Goal: Download file/media

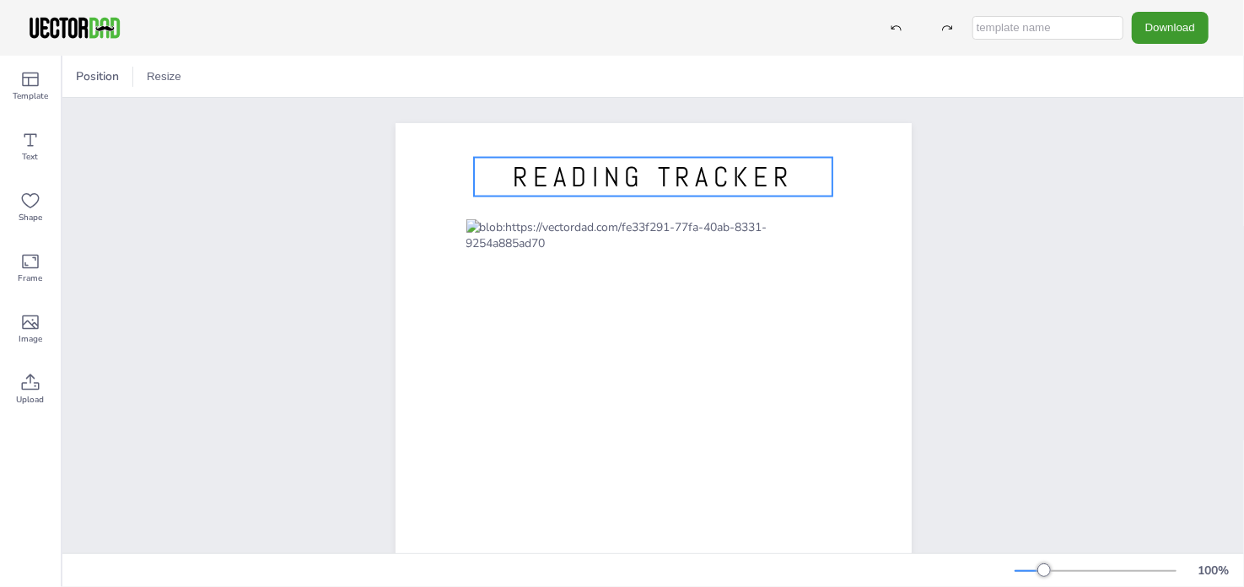
click at [611, 173] on span "READING TRACKER" at bounding box center [653, 176] width 280 height 35
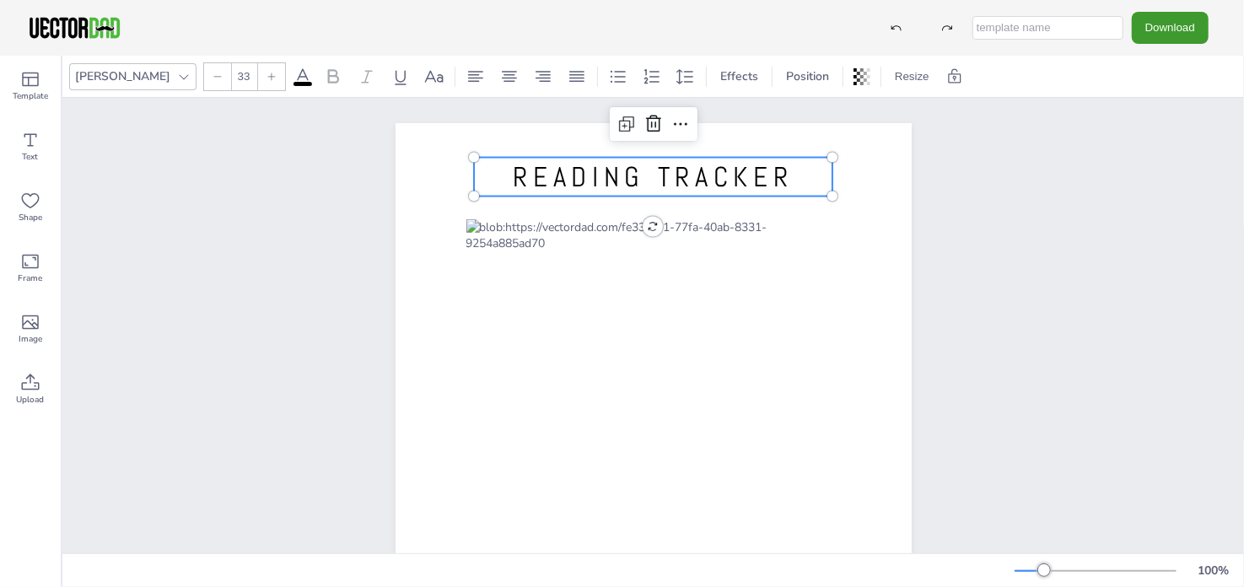
click at [611, 173] on span "READING TRACKER" at bounding box center [653, 176] width 280 height 35
click at [1056, 213] on div "DIARIO DE LECTURA [DOMAIN_NAME] DIARIO DE LECTURA" at bounding box center [653, 457] width 1182 height 718
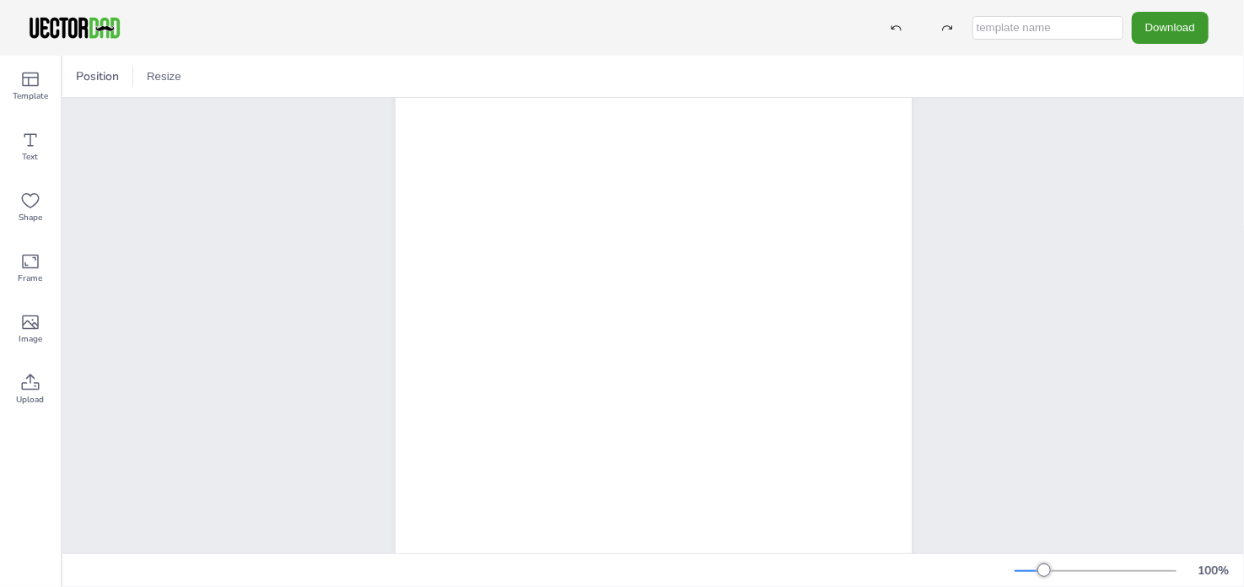
scroll to position [275, 0]
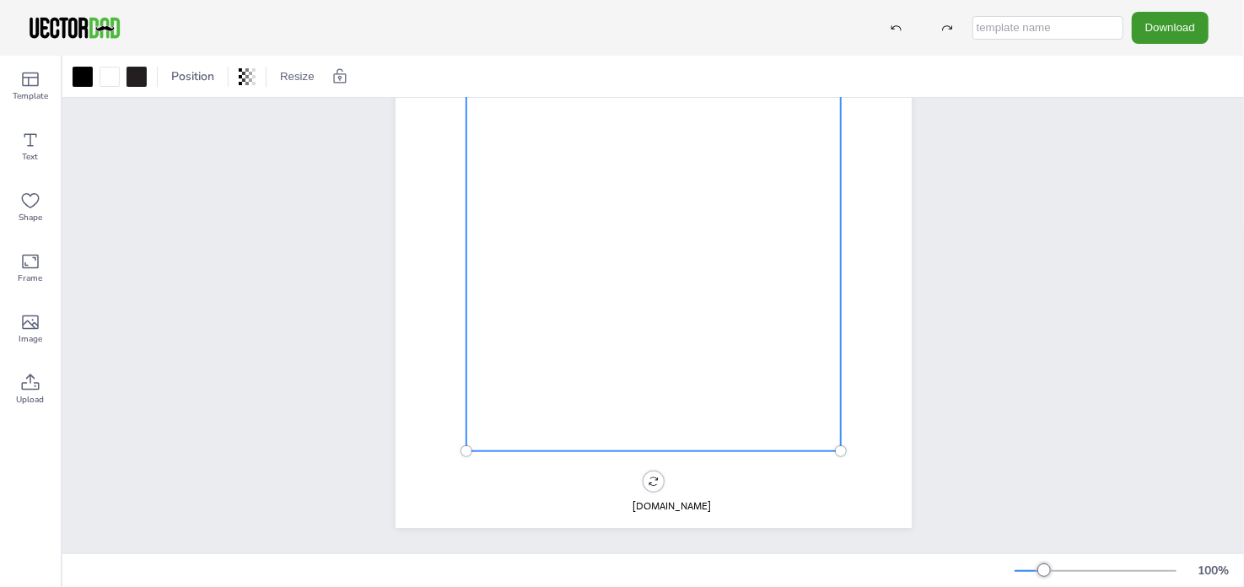
click at [547, 278] on div at bounding box center [653, 204] width 374 height 494
click at [552, 337] on div at bounding box center [653, 204] width 374 height 494
click at [544, 283] on div at bounding box center [653, 204] width 374 height 494
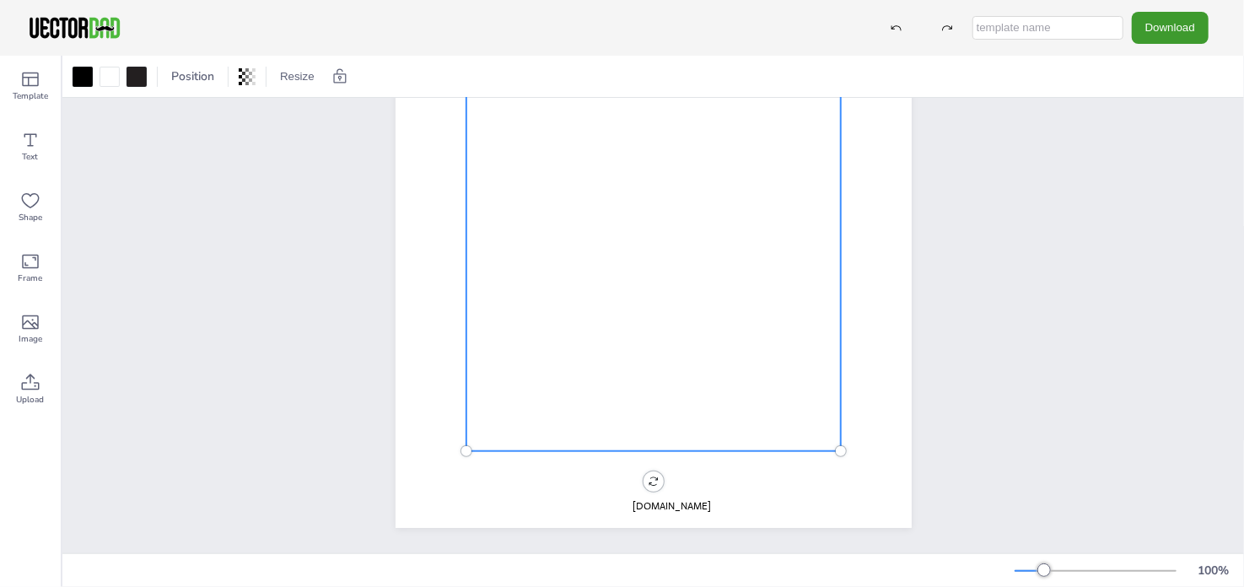
click at [544, 283] on div at bounding box center [653, 204] width 374 height 494
click at [539, 275] on div at bounding box center [653, 204] width 374 height 494
click at [35, 143] on icon at bounding box center [30, 140] width 20 height 20
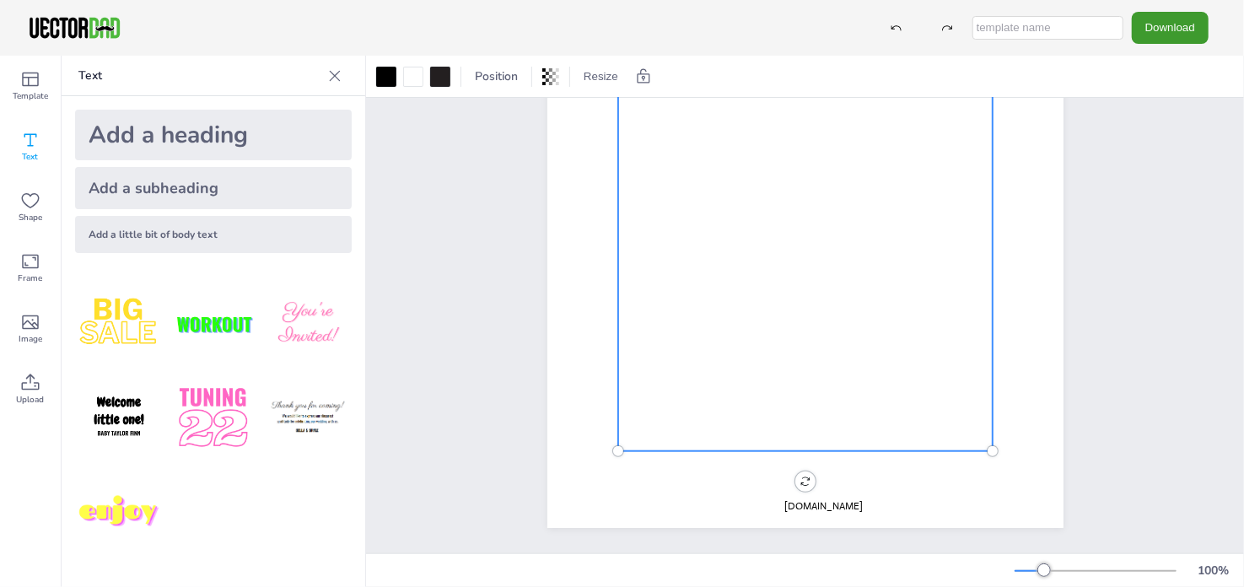
click at [700, 283] on div at bounding box center [804, 204] width 374 height 494
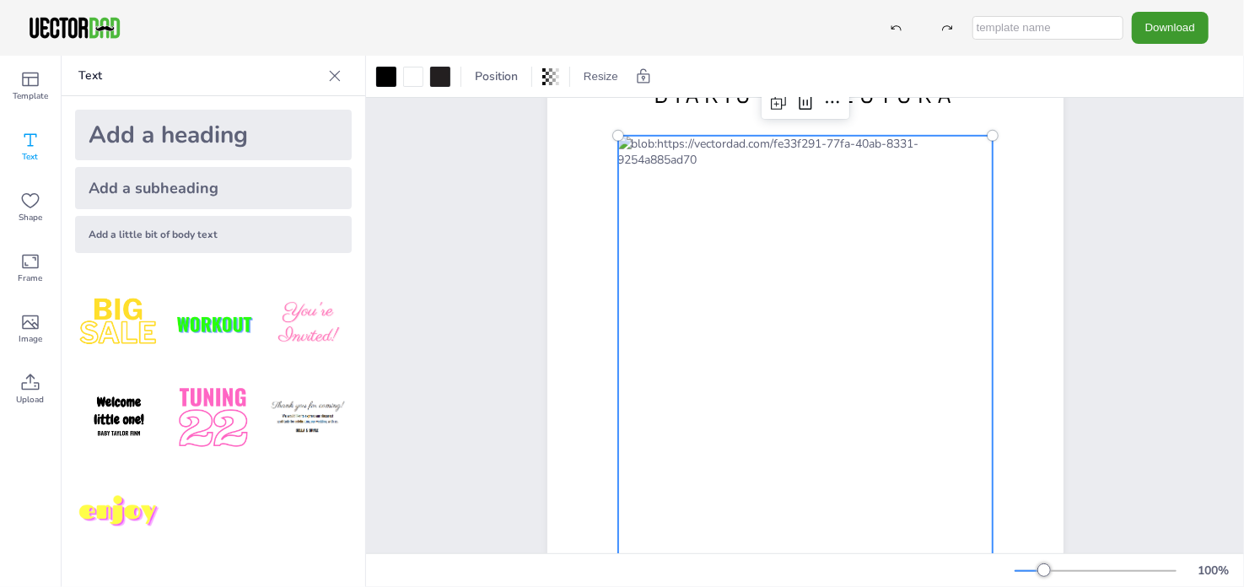
scroll to position [0, 0]
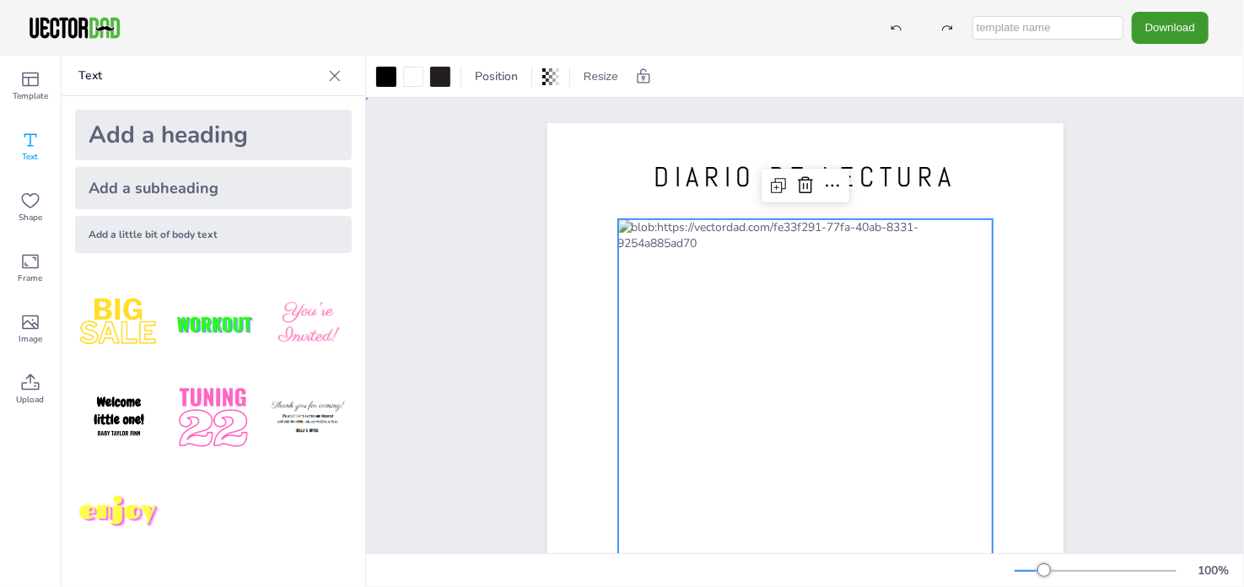
click at [1138, 161] on div "DIARIO DE LECTURA [DOMAIN_NAME]" at bounding box center [805, 457] width 878 height 718
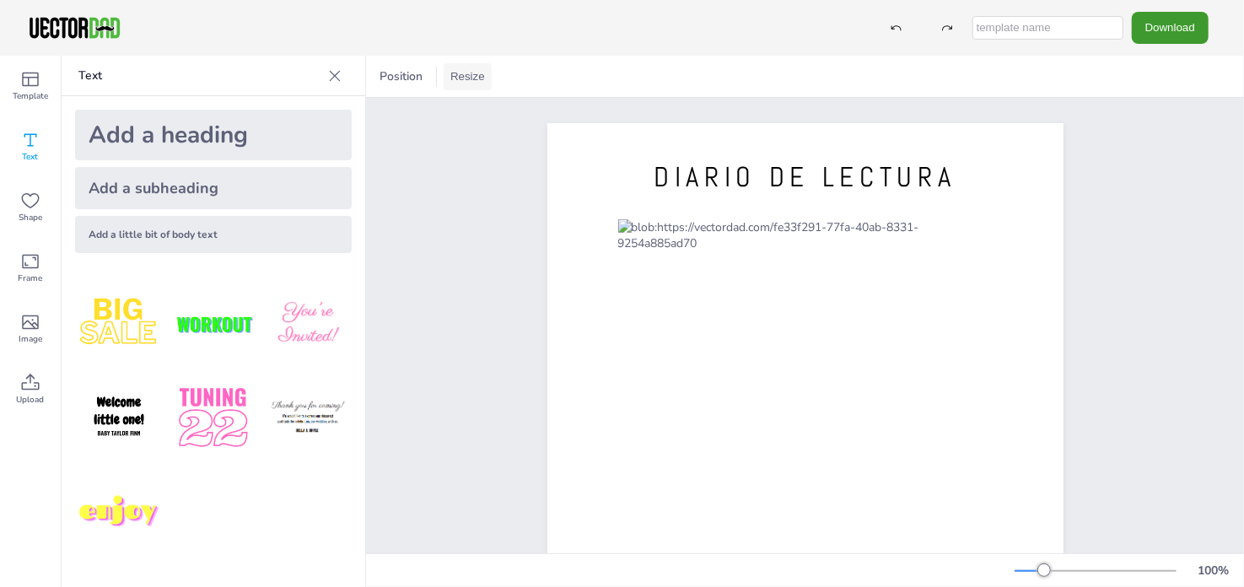
click at [473, 73] on button "Resize" at bounding box center [468, 76] width 48 height 27
click at [479, 77] on li "A4 (8.25in x 11.75in)" at bounding box center [515, 78] width 142 height 33
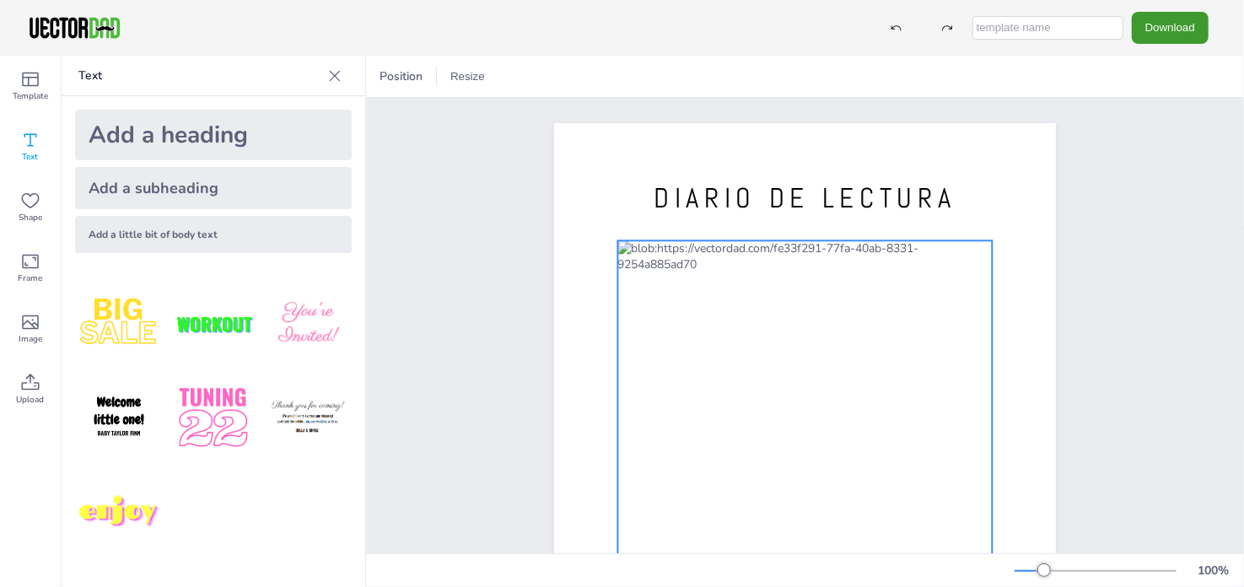
scroll to position [83, 0]
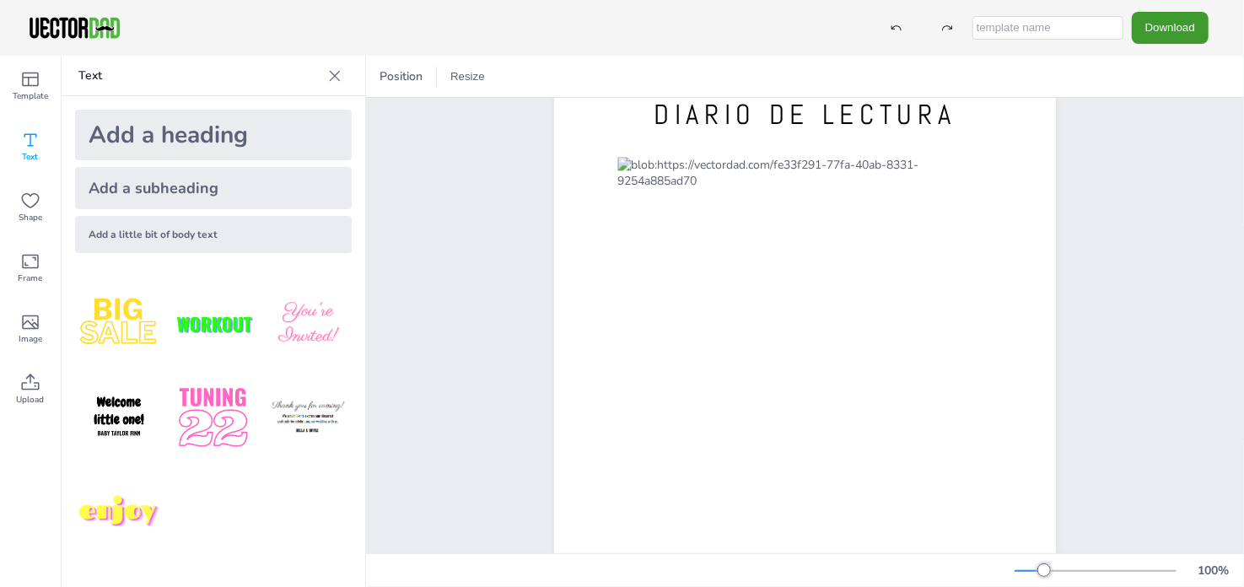
click at [1041, 34] on input "text" at bounding box center [1047, 28] width 151 height 24
type input "s"
click at [67, 30] on img at bounding box center [74, 27] width 95 height 25
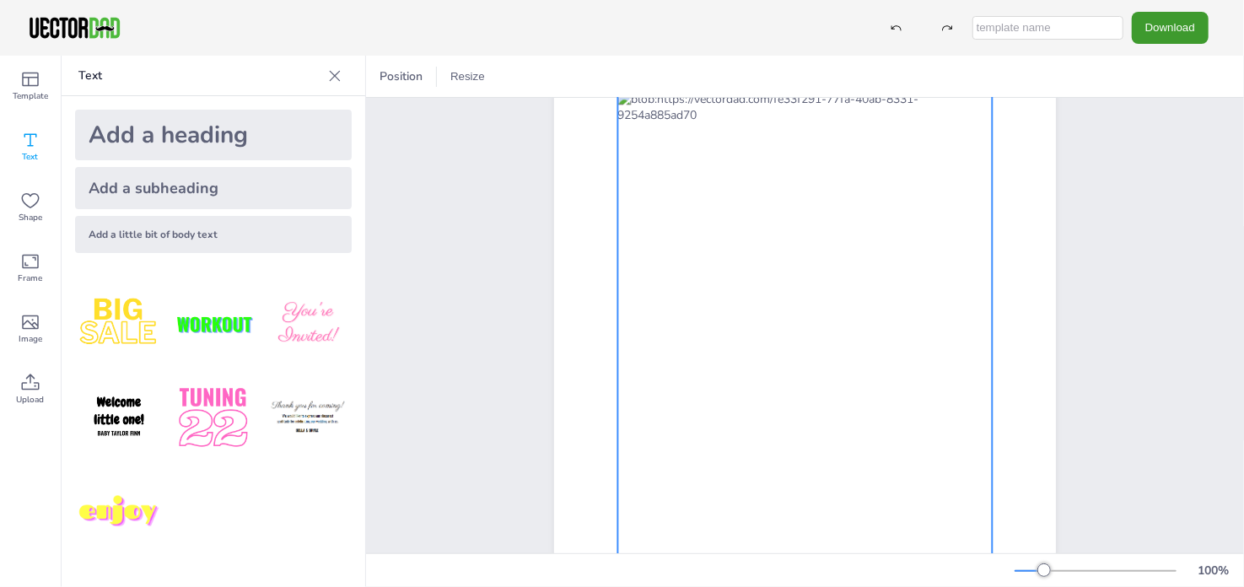
scroll to position [0, 0]
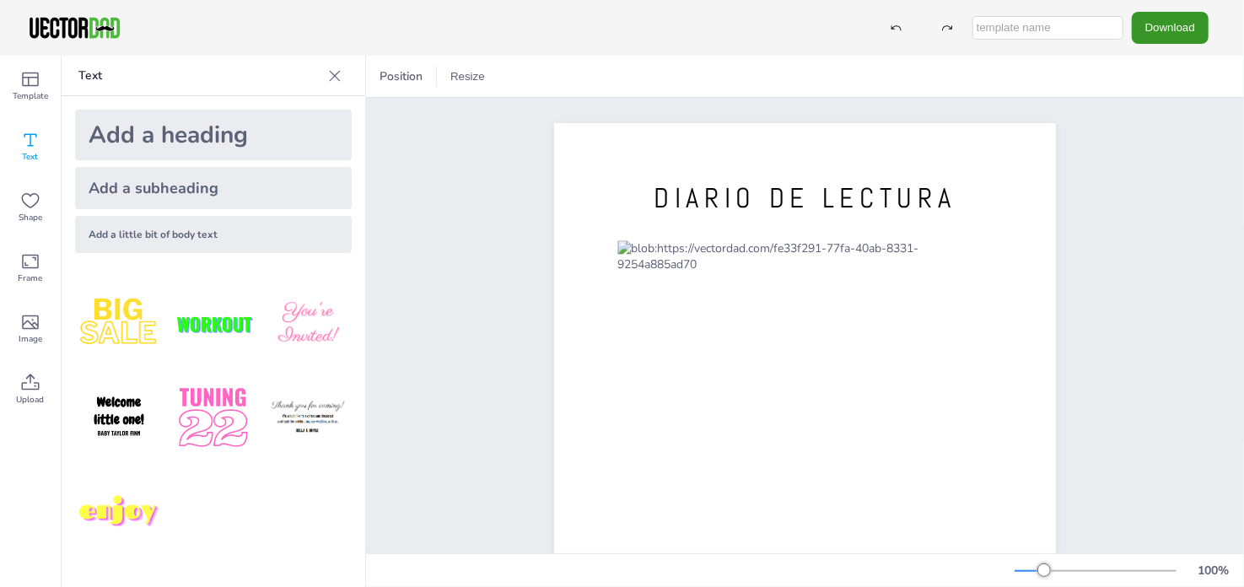
click at [1183, 21] on button "Download" at bounding box center [1170, 27] width 77 height 31
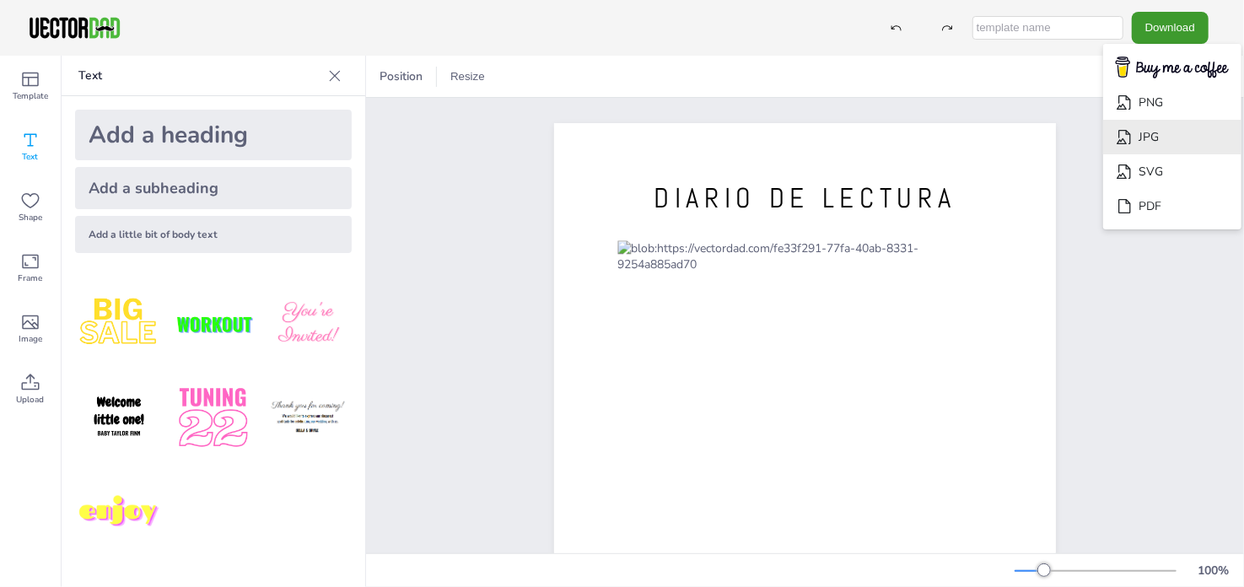
click at [1151, 138] on li "JPG" at bounding box center [1172, 137] width 138 height 35
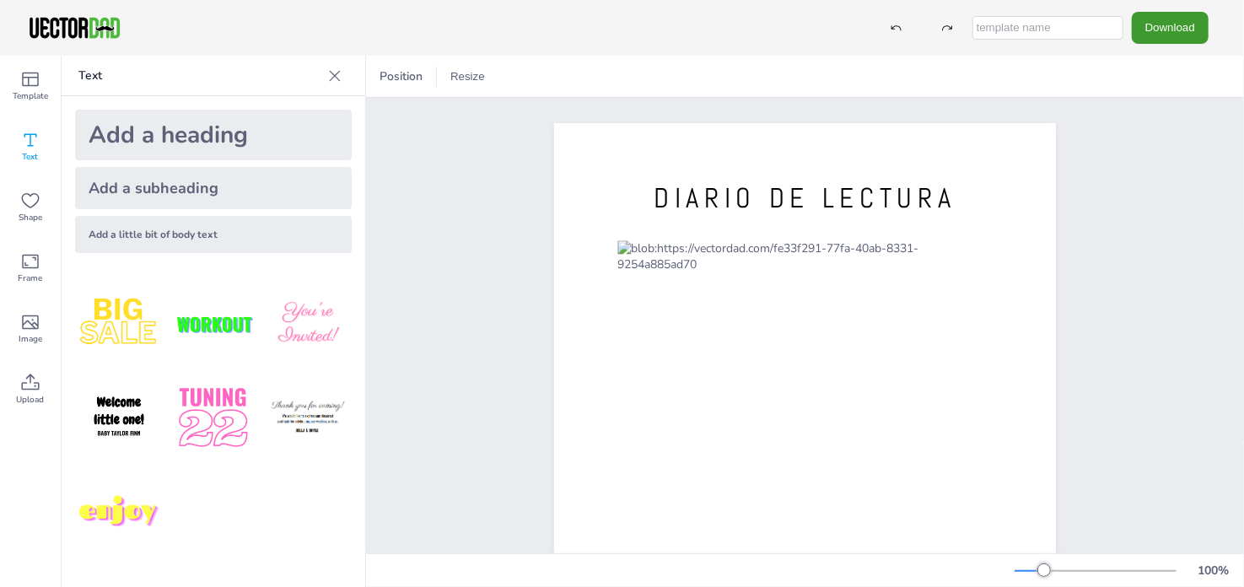
click at [1039, 23] on input "text" at bounding box center [1047, 28] width 151 height 24
type input "diario-de-lectura"
click at [1161, 30] on button "Download" at bounding box center [1170, 27] width 77 height 31
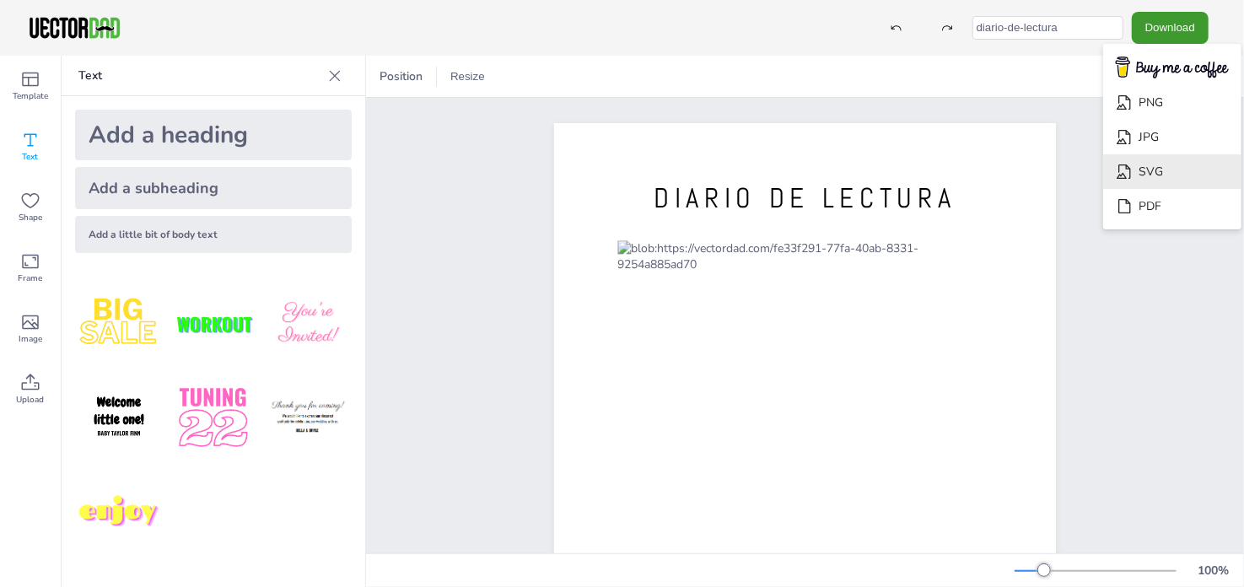
click at [1158, 164] on li "SVG" at bounding box center [1172, 171] width 138 height 35
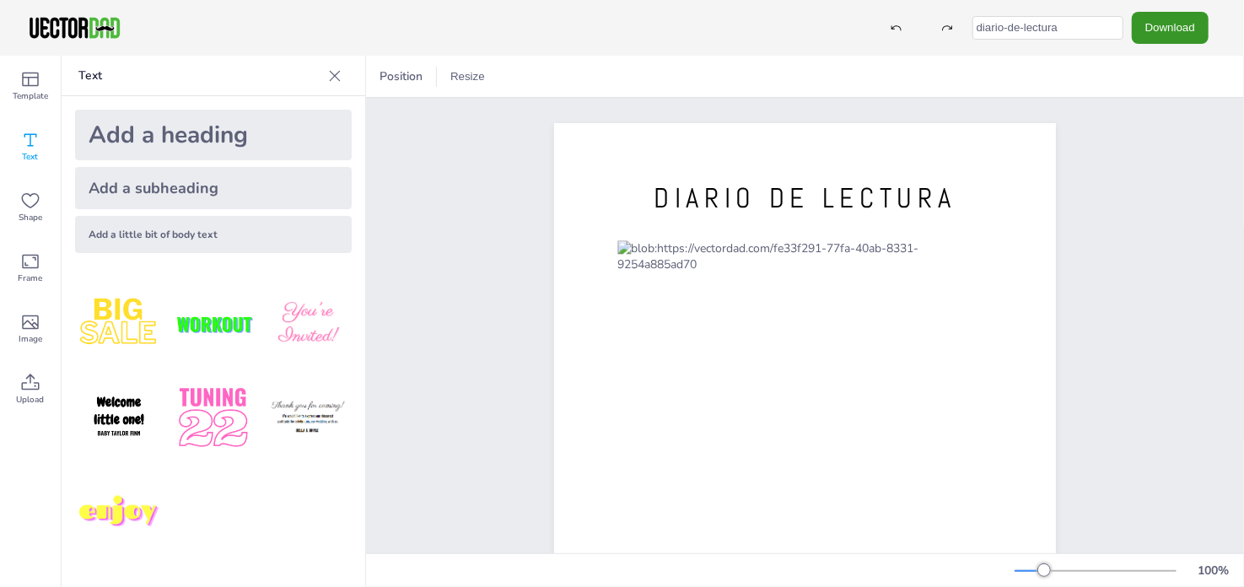
click at [1172, 19] on button "Download" at bounding box center [1170, 27] width 77 height 31
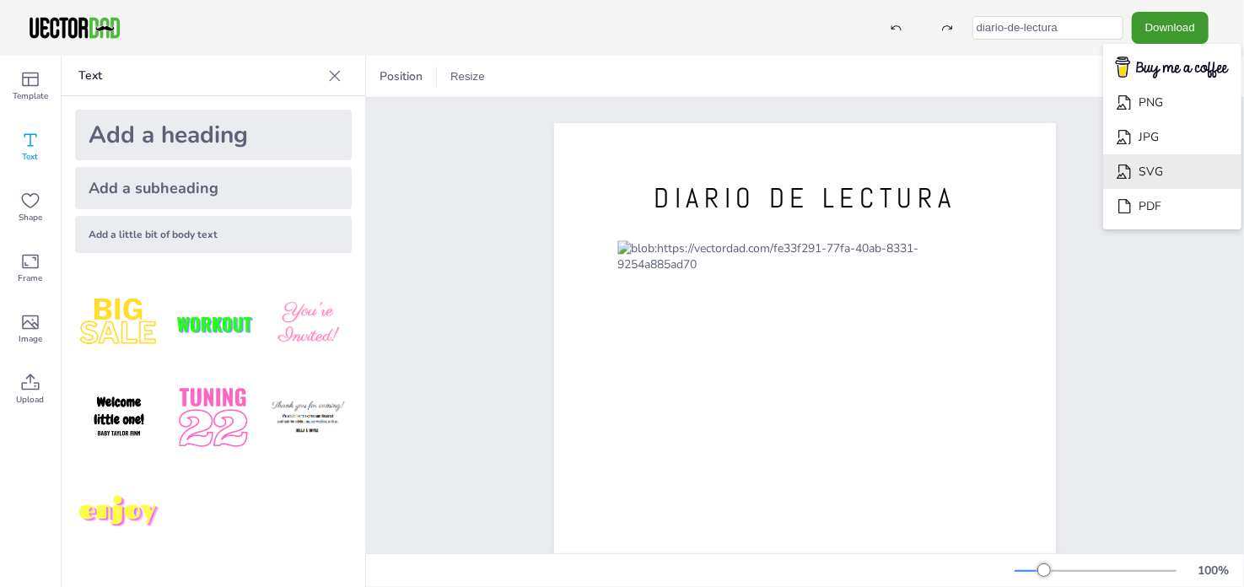
click at [1143, 168] on li "SVG" at bounding box center [1172, 171] width 138 height 35
